Goal: Task Accomplishment & Management: Manage account settings

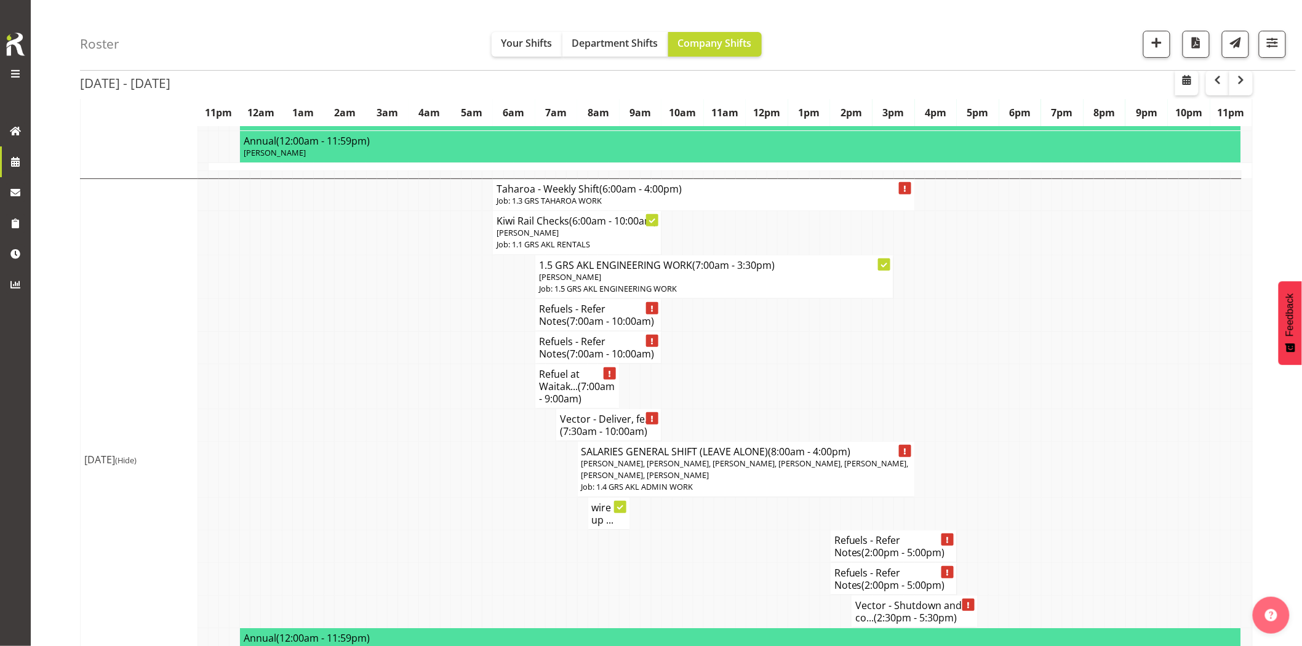
click at [412, 408] on td at bounding box center [413, 386] width 10 height 45
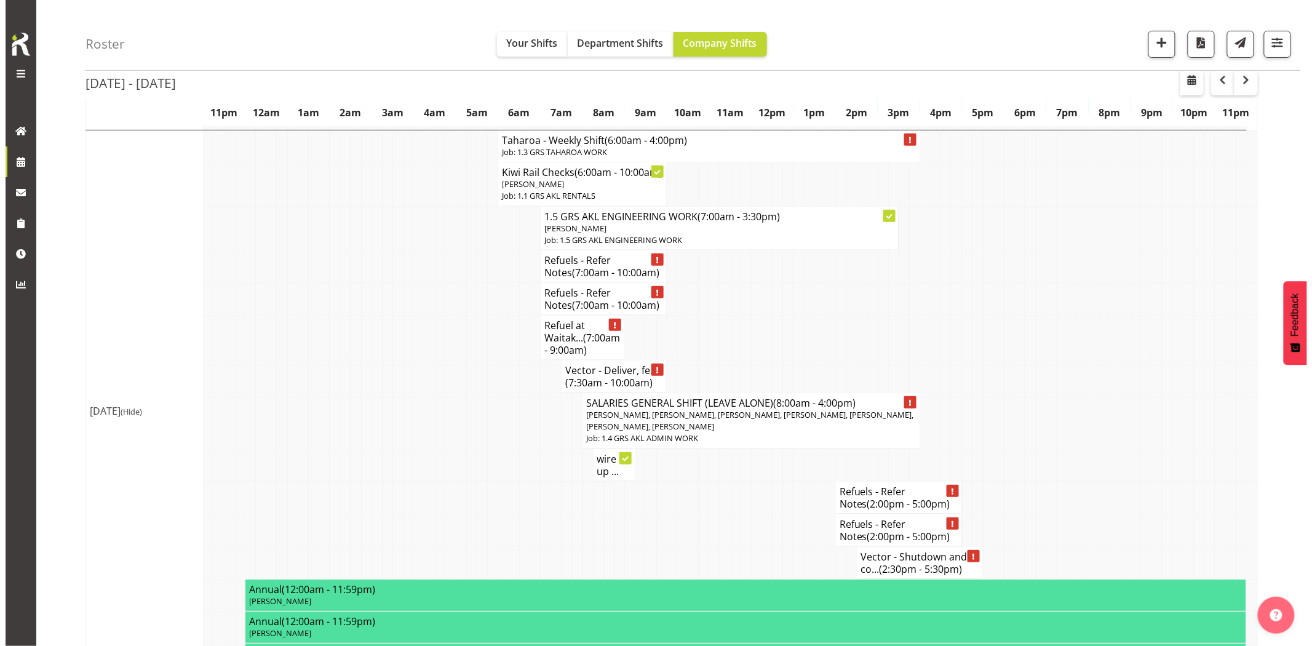
scroll to position [2118, 0]
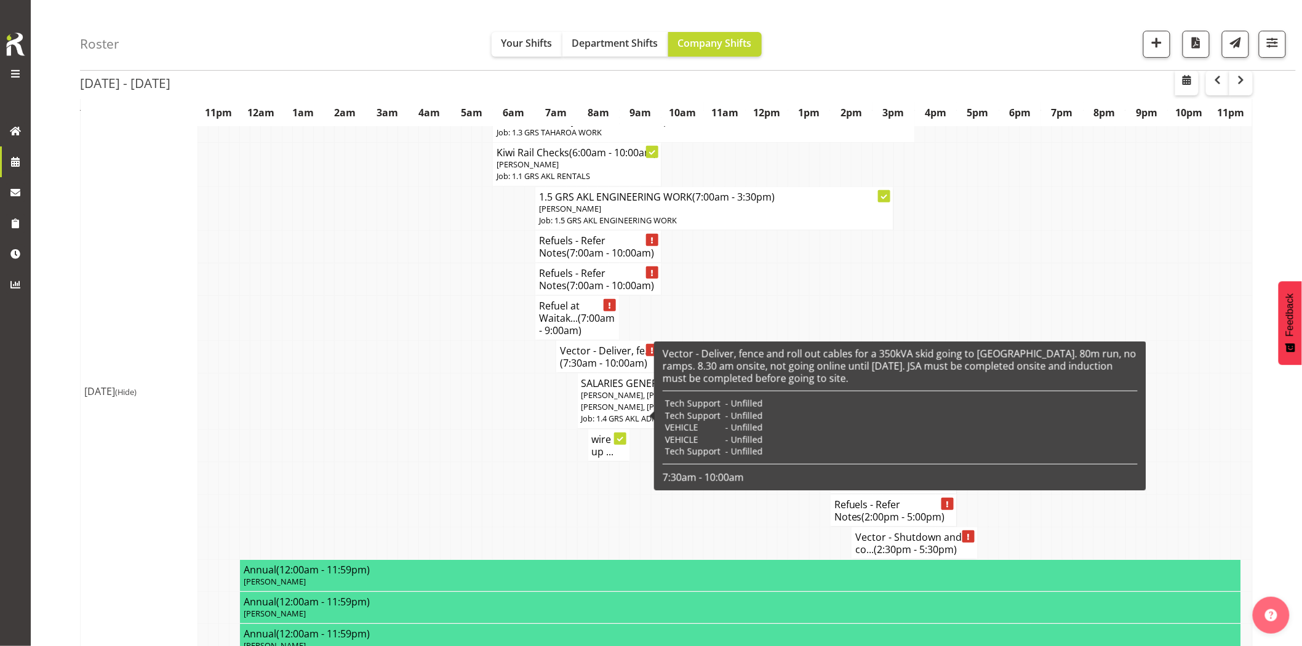
click at [565, 369] on h4 "Vector - Deliver, fe... (7:30am - 10:00am)" at bounding box center [608, 356] width 97 height 25
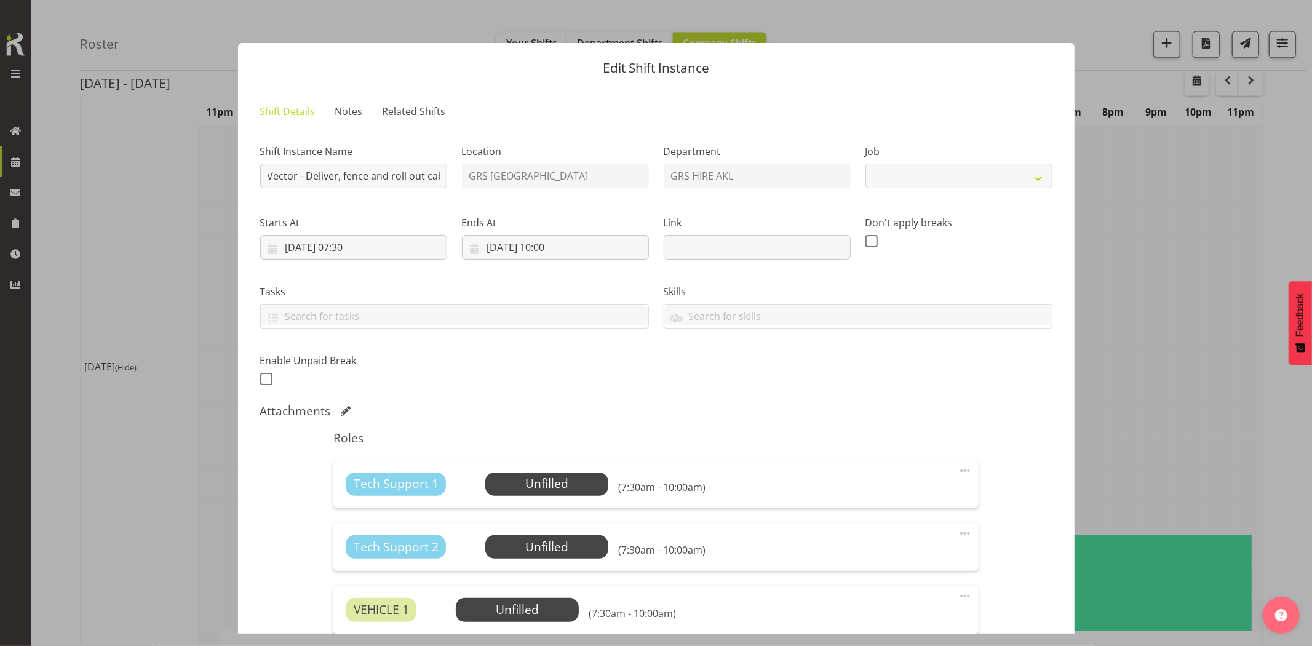
select select "7504"
click at [352, 117] on span "Notes" at bounding box center [349, 111] width 28 height 15
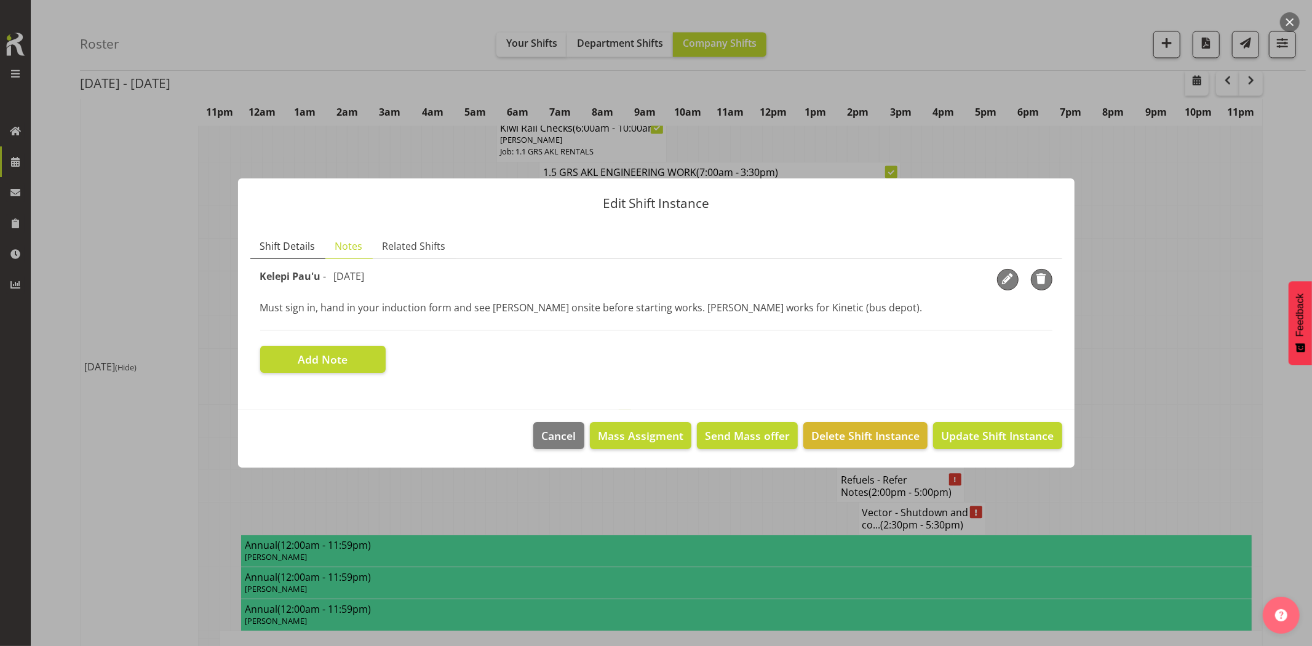
click at [303, 242] on span "Shift Details" at bounding box center [287, 246] width 55 height 15
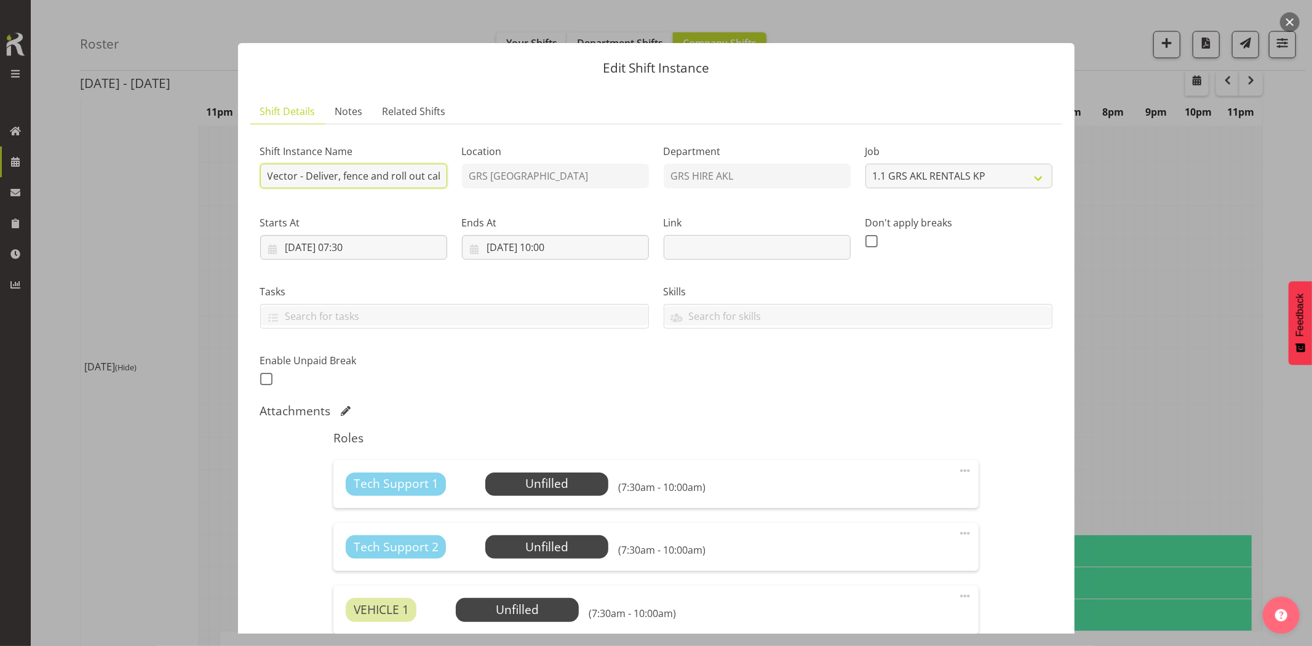
scroll to position [0, 878]
drag, startPoint x: 371, startPoint y: 167, endPoint x: 1311, endPoint y: 250, distance: 944.2
click at [1301, 247] on div "Edit Shift Instance Shift Details Notes Related Shifts Shift Instance Name Vect…" at bounding box center [656, 323] width 1312 height 646
type input "Vector - Deliver, fence and roll out cables for a 350kVA skid going to Wairau. …"
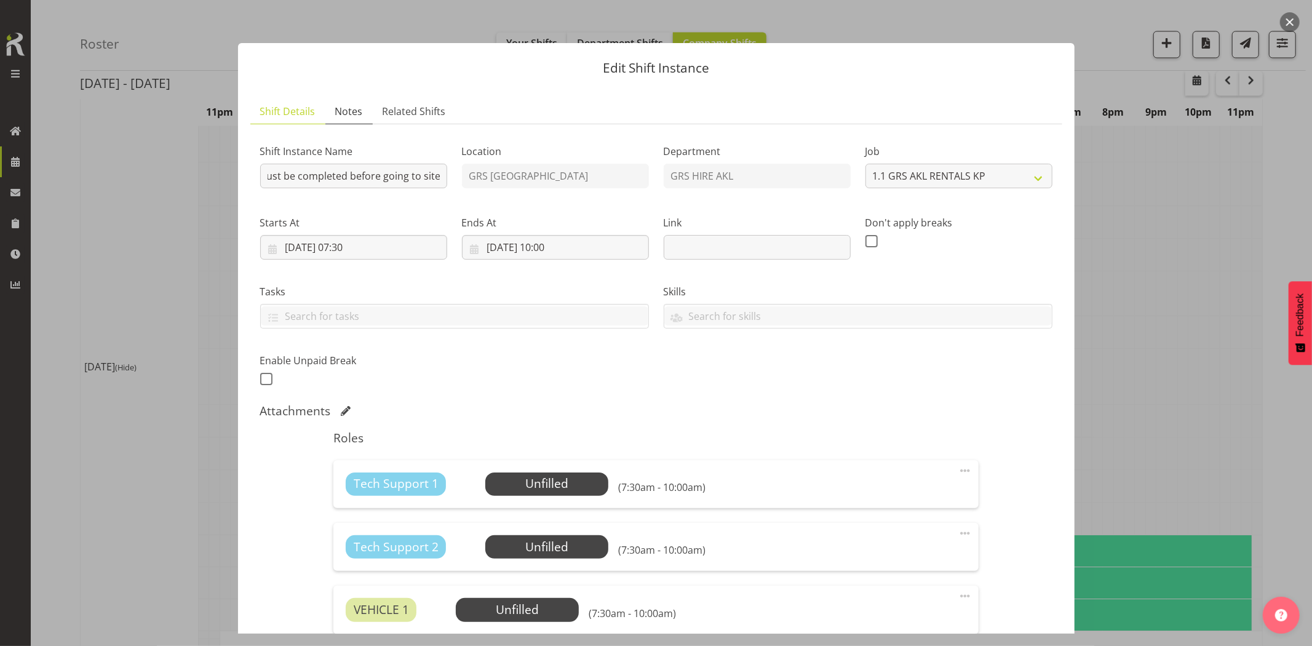
click at [345, 111] on span "Notes" at bounding box center [349, 111] width 28 height 15
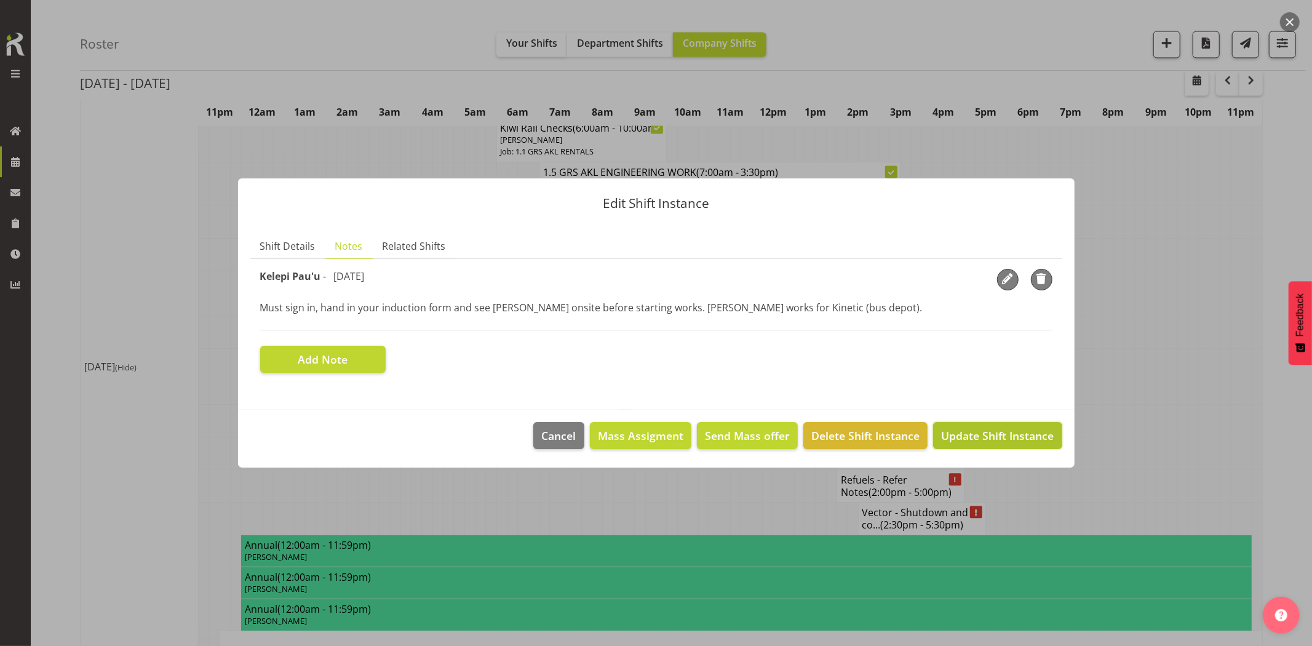
click at [982, 431] on span "Update Shift Instance" at bounding box center [997, 436] width 113 height 16
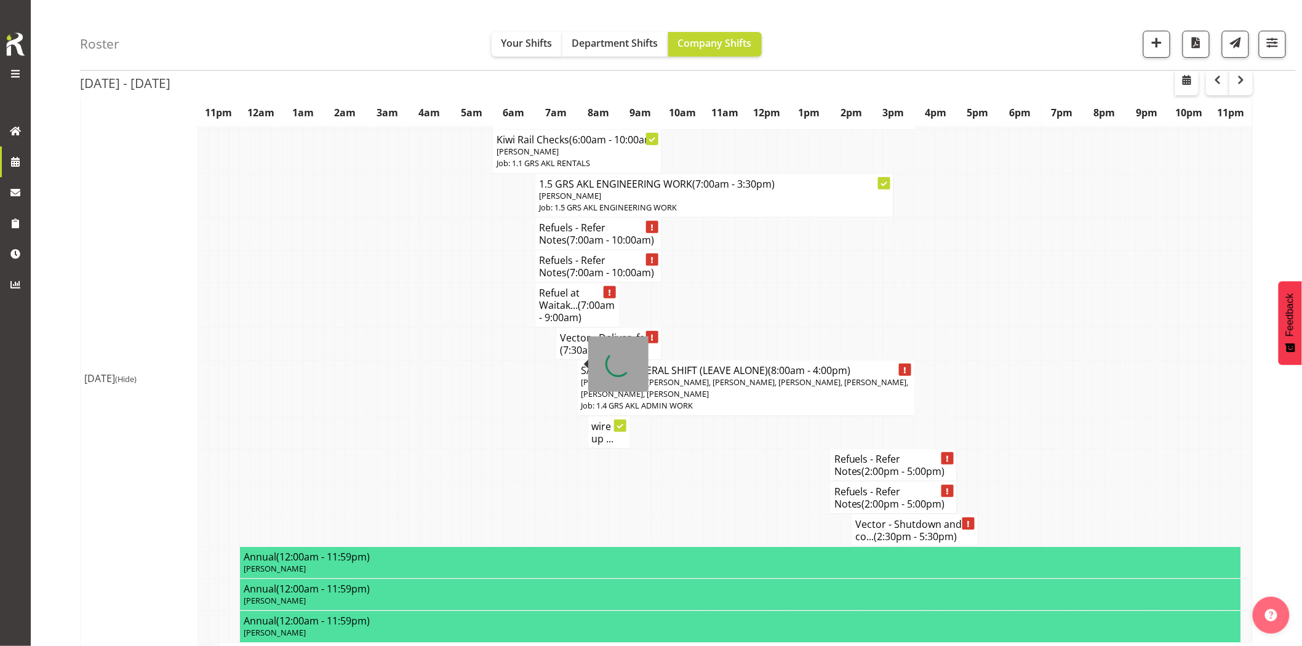
scroll to position [2073, 0]
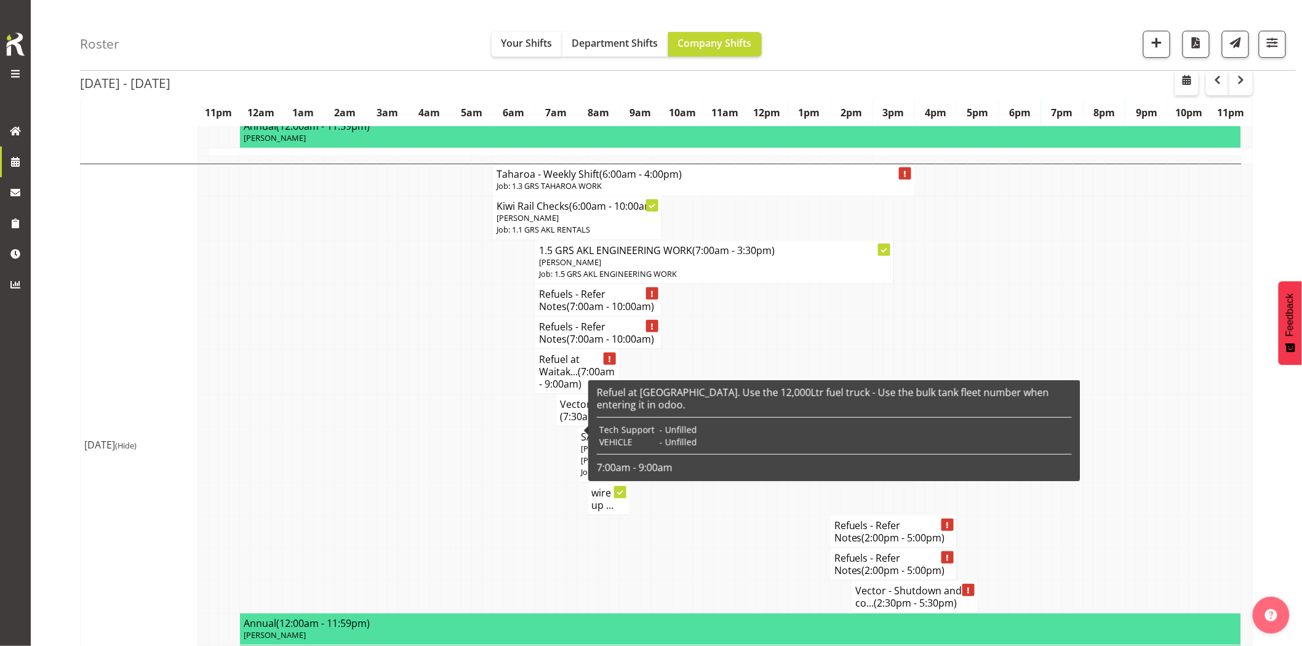
click at [482, 426] on td at bounding box center [487, 410] width 10 height 33
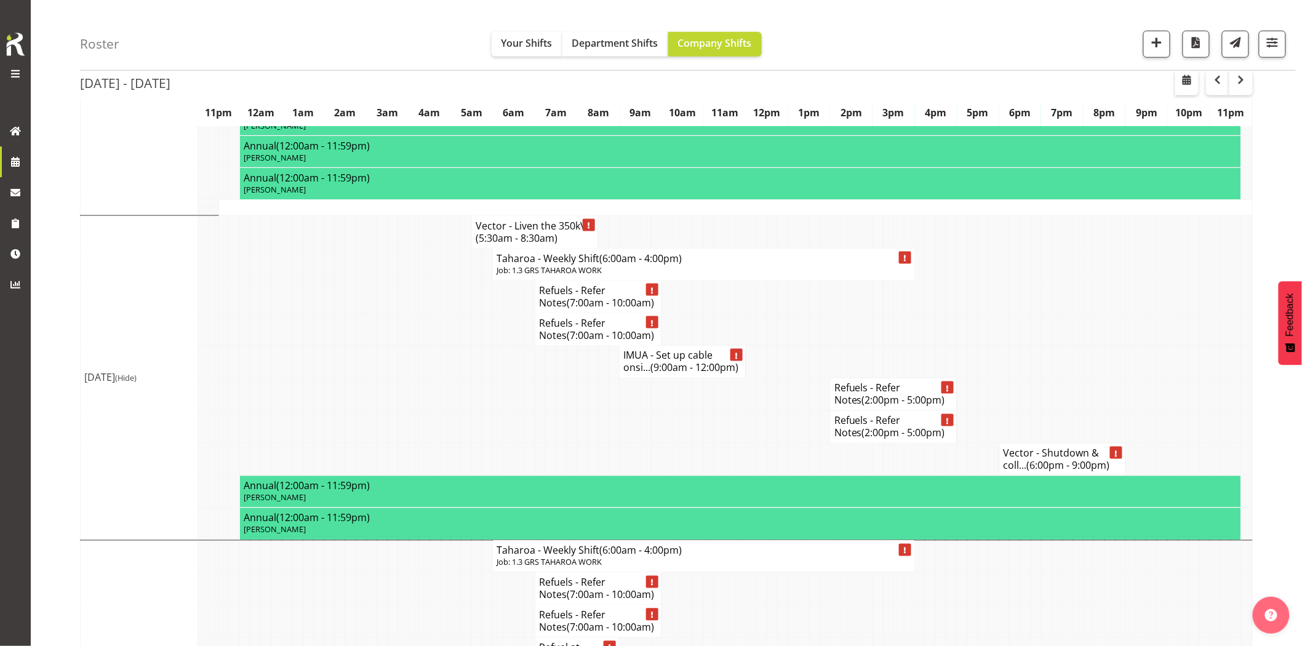
scroll to position [2551, 0]
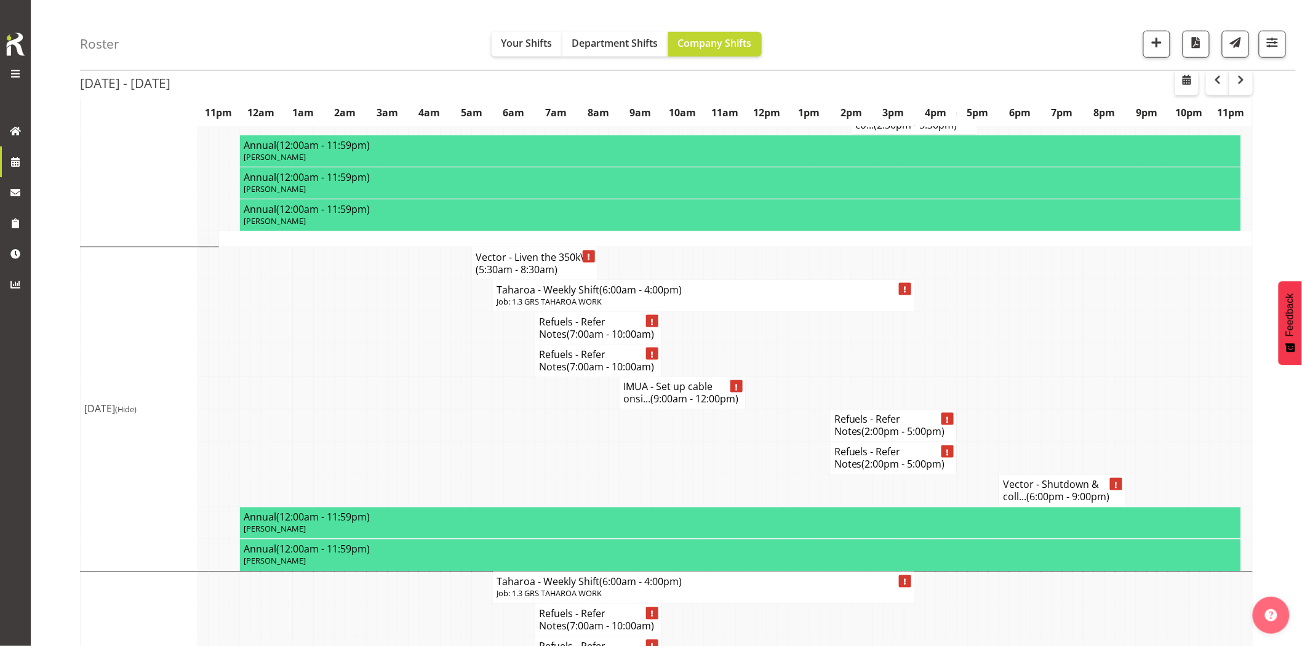
click at [461, 442] on td at bounding box center [466, 426] width 10 height 33
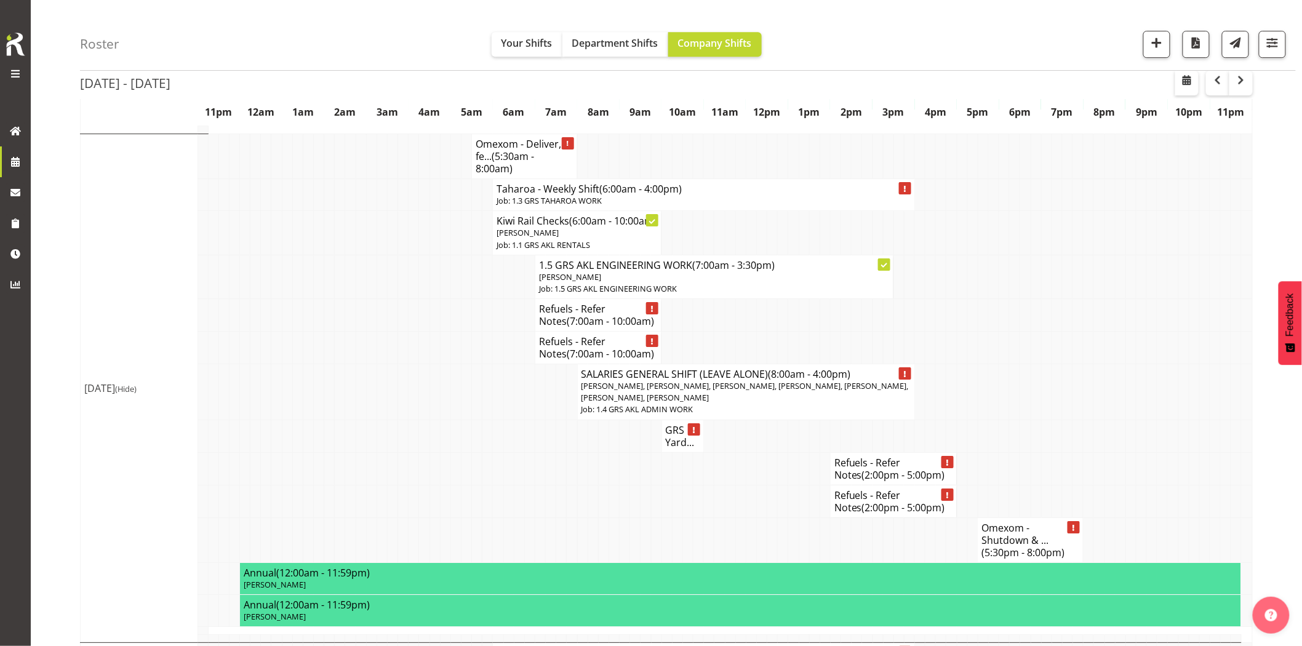
scroll to position [1731, 0]
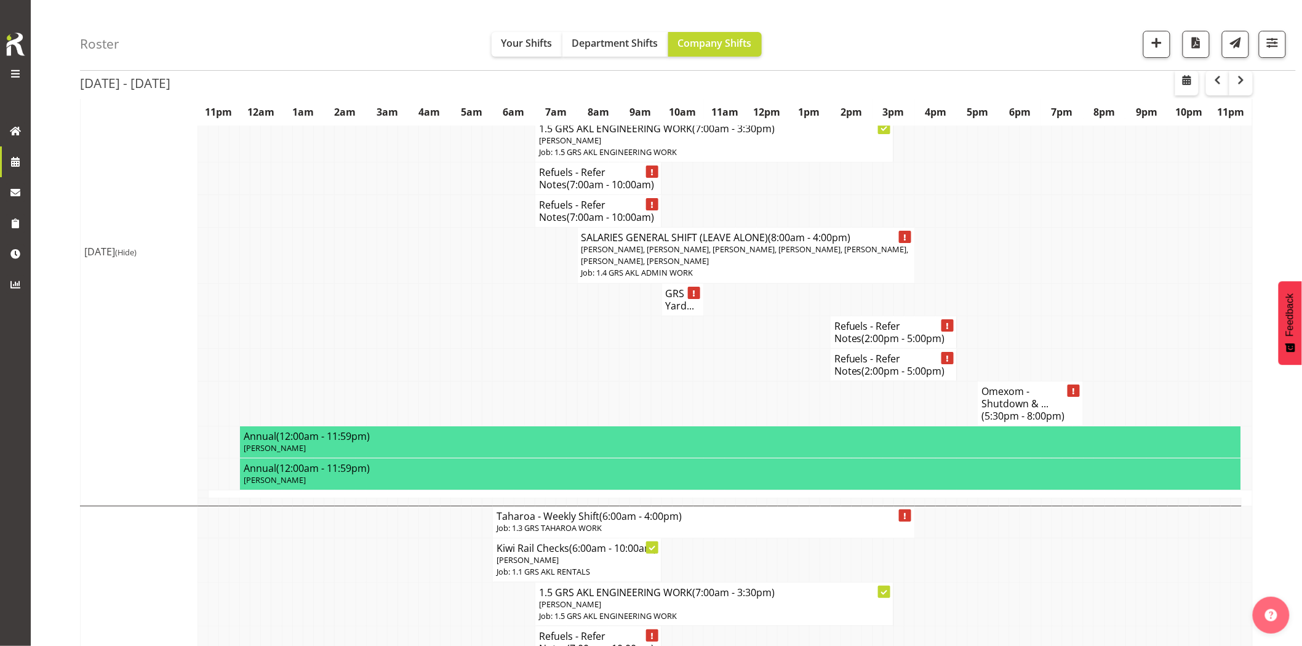
click at [452, 381] on td at bounding box center [455, 364] width 10 height 33
click at [309, 284] on td at bounding box center [308, 256] width 10 height 56
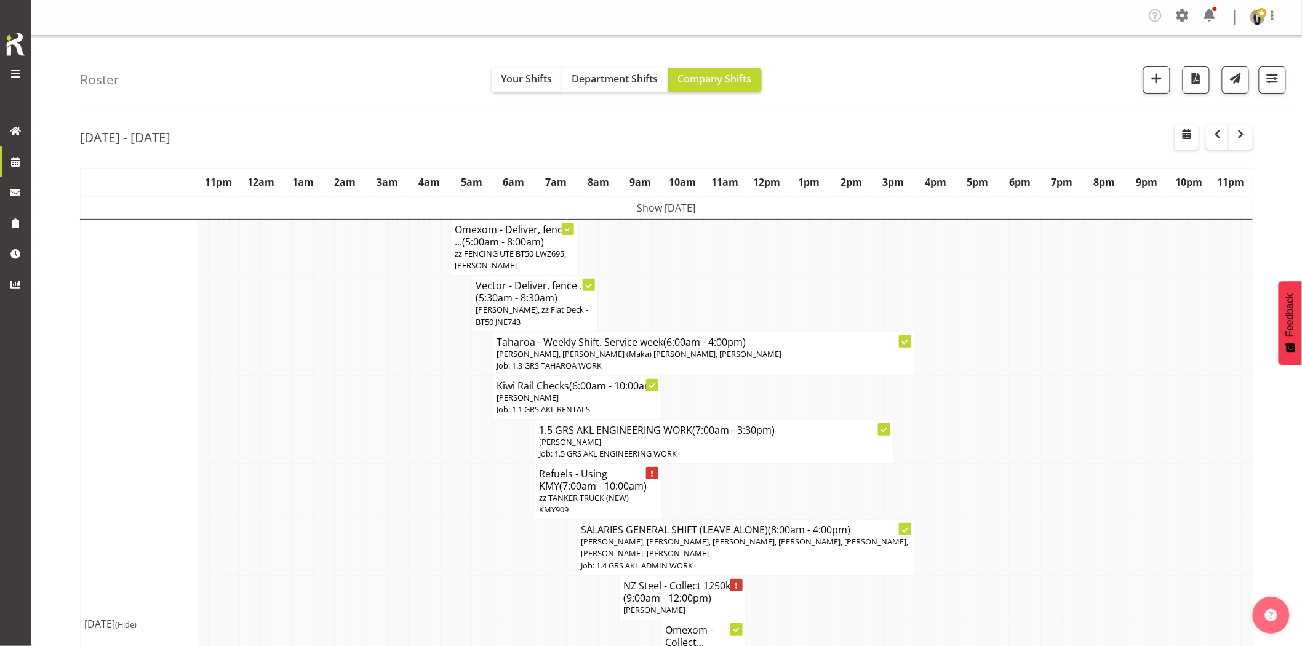
scroll to position [0, 0]
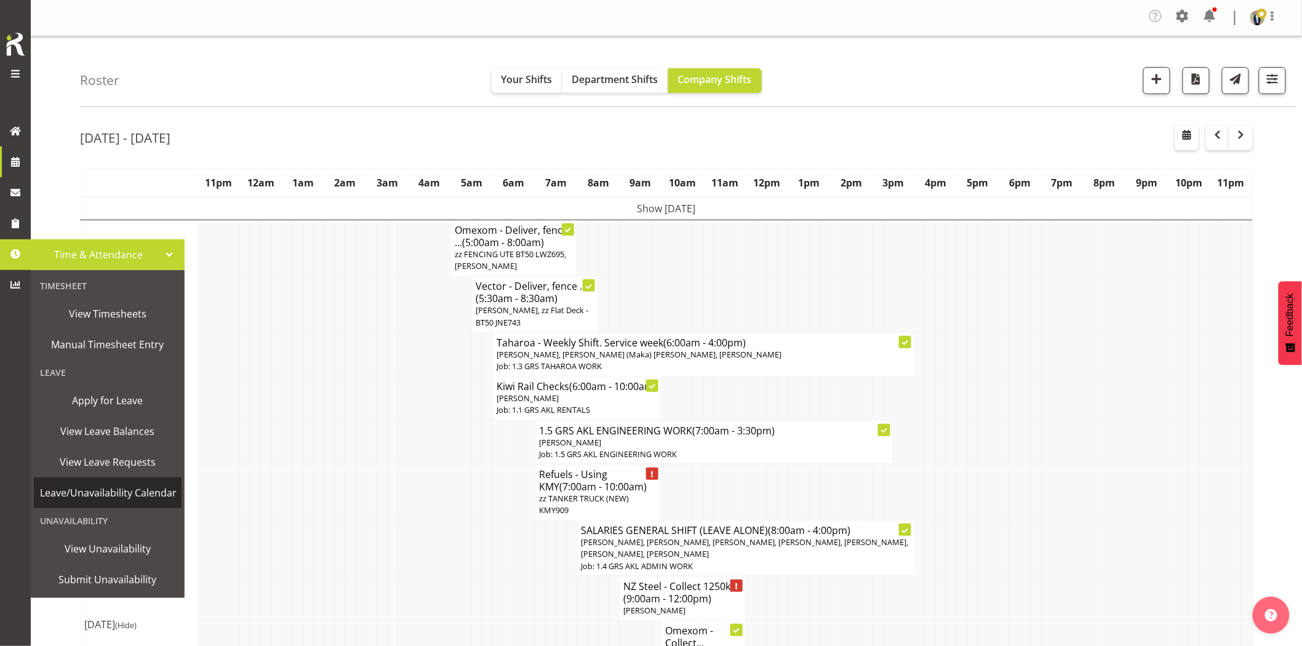
click at [154, 489] on span "Leave/Unavailability Calendar" at bounding box center [108, 492] width 137 height 18
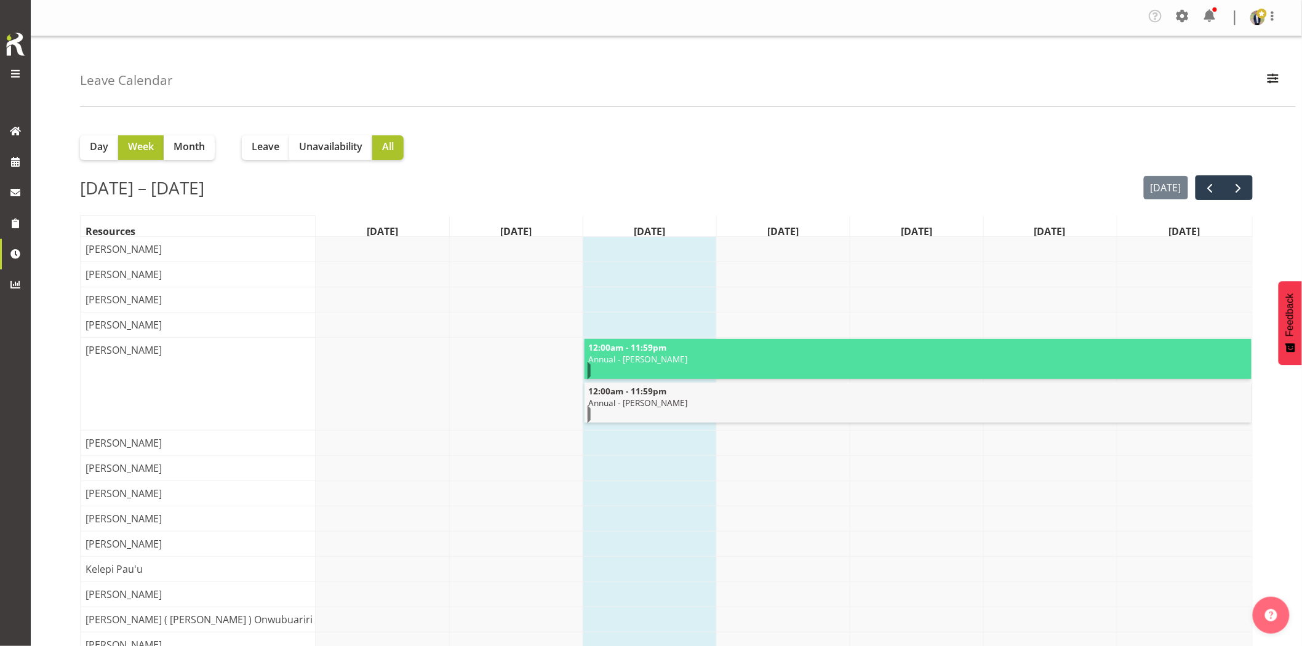
click at [701, 100] on div "Leave Calendar GRS ADMIN AKL GRS ADMIN TGA GRS ENGINEERING AKL GRS HIRE AKL GRS…" at bounding box center [687, 71] width 1215 height 71
click at [802, 84] on div "Leave Calendar GRS ADMIN AKL GRS ADMIN TGA GRS ENGINEERING AKL GRS HIRE AKL GRS…" at bounding box center [687, 71] width 1215 height 71
